Goal: Task Accomplishment & Management: Use online tool/utility

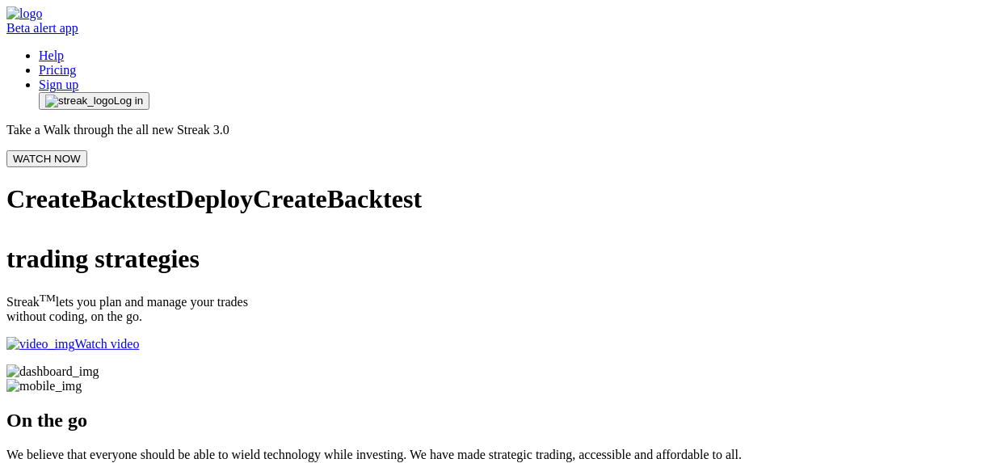
click at [114, 95] on span "button" at bounding box center [79, 101] width 69 height 13
